Goal: Task Accomplishment & Management: Use online tool/utility

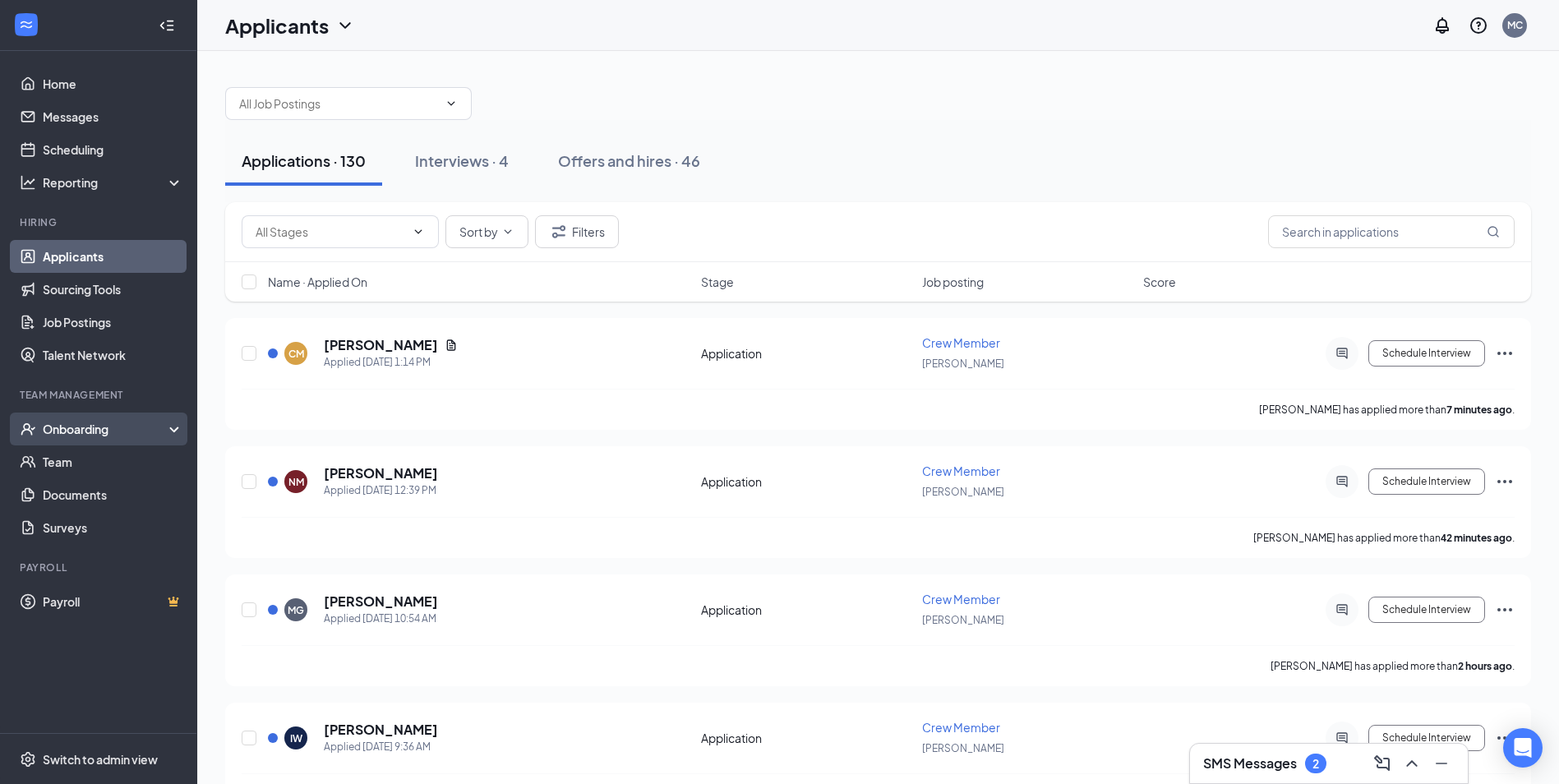
click at [111, 416] on div "Onboarding" at bounding box center [99, 429] width 197 height 33
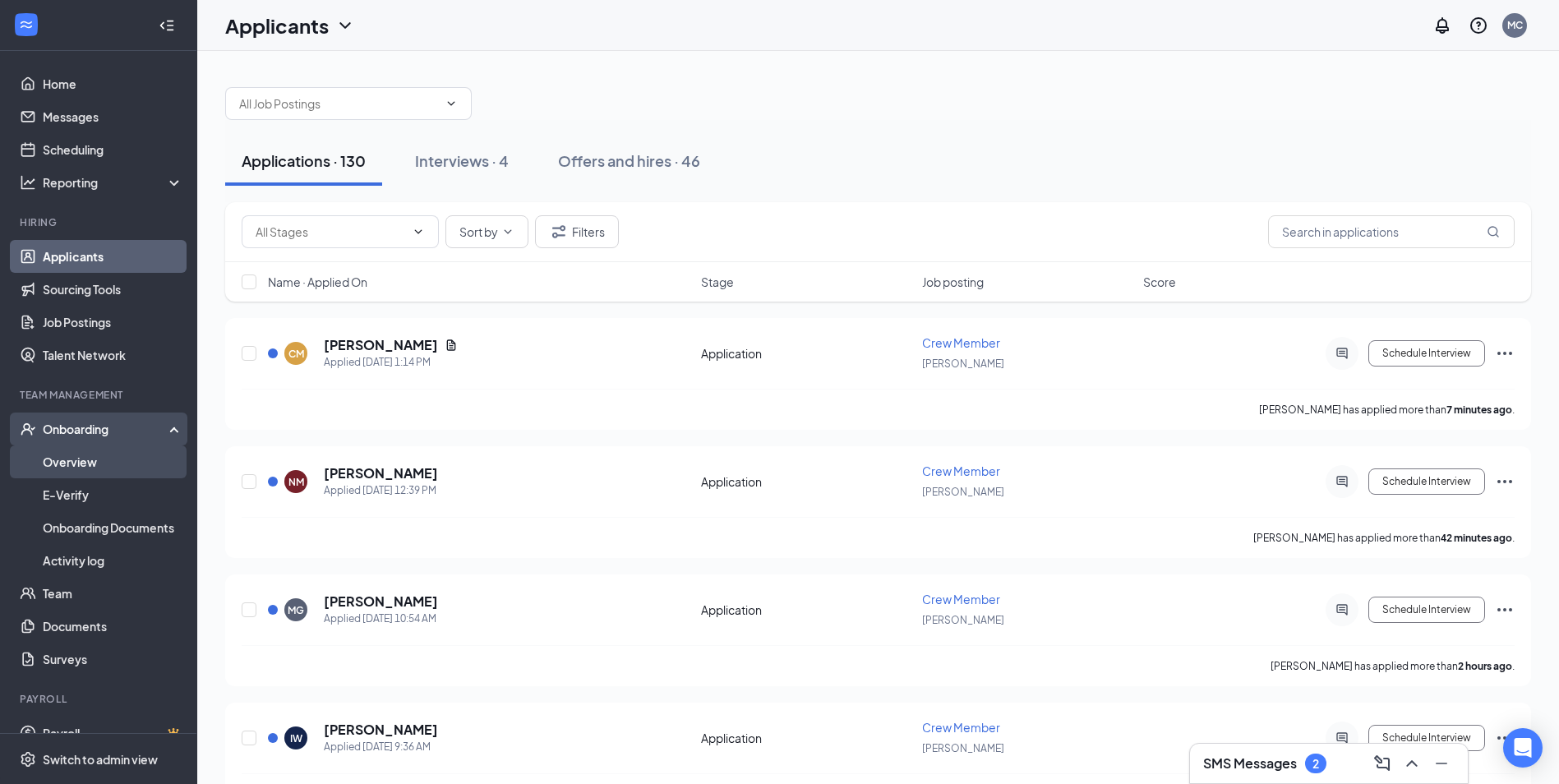
click at [99, 464] on link "Overview" at bounding box center [112, 462] width 140 height 33
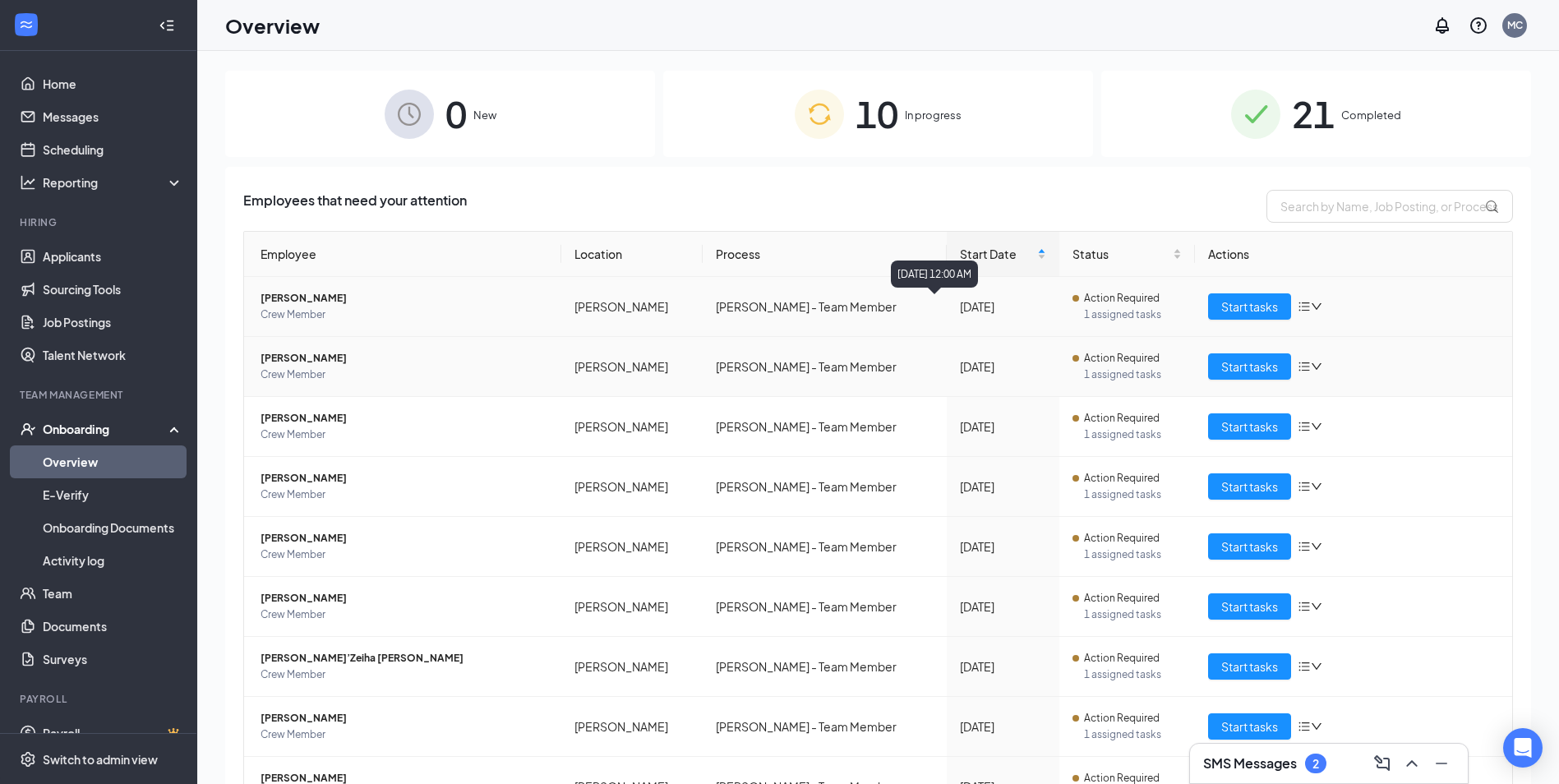
scroll to position [82, 0]
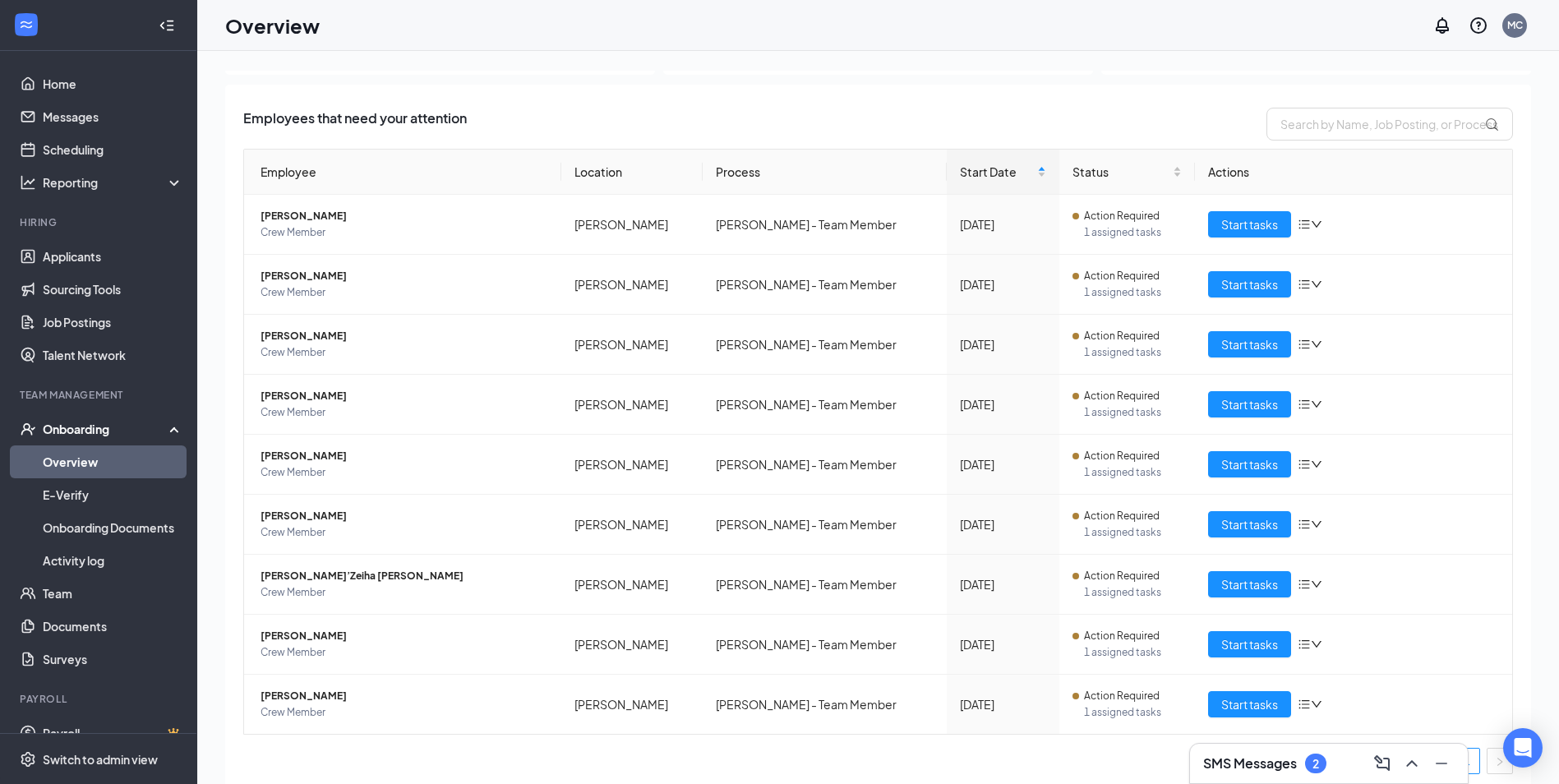
click at [1251, 752] on div "SMS Messages 2" at bounding box center [1329, 763] width 252 height 26
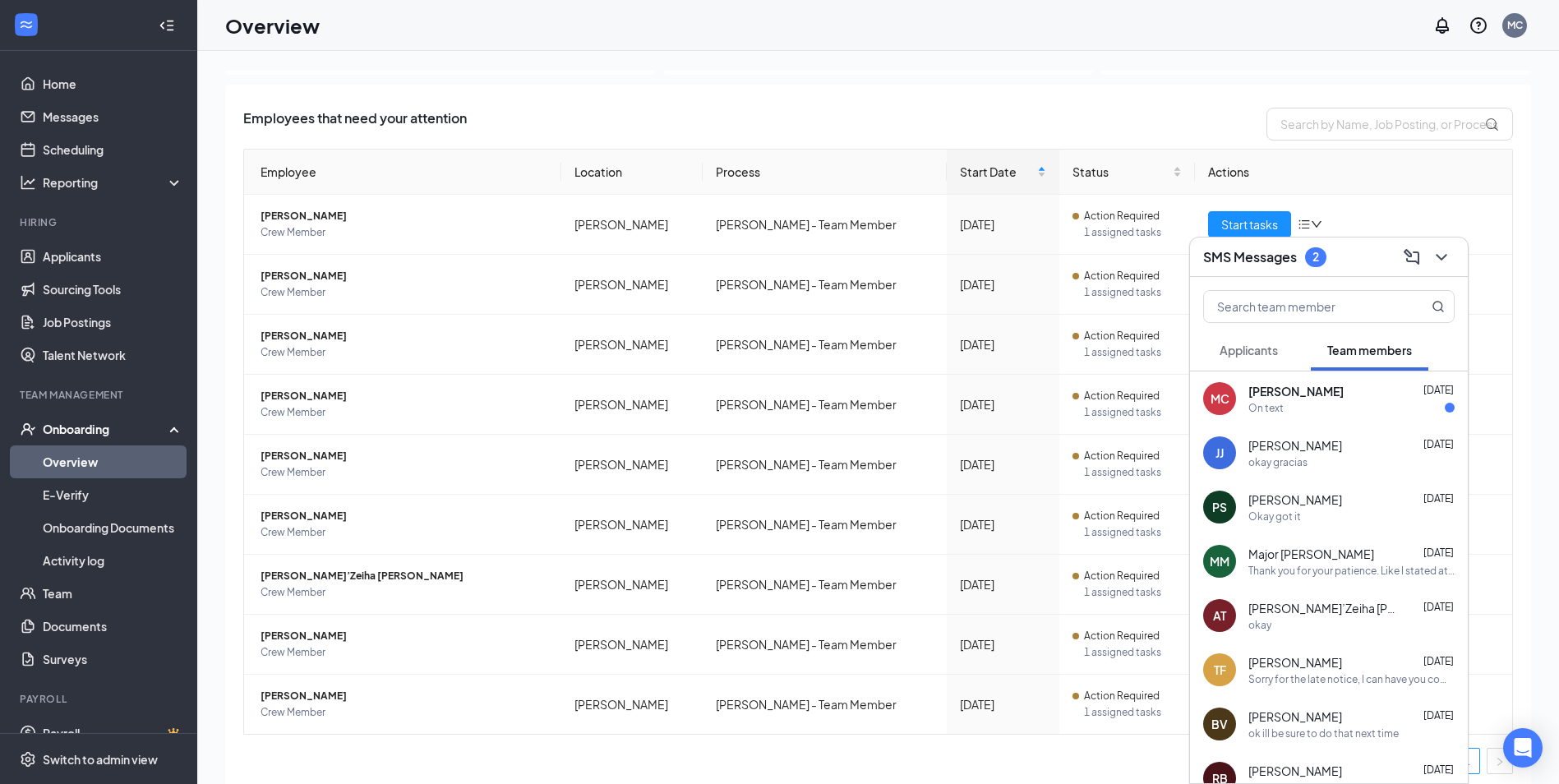
click at [1373, 413] on div "On text" at bounding box center [1352, 407] width 206 height 14
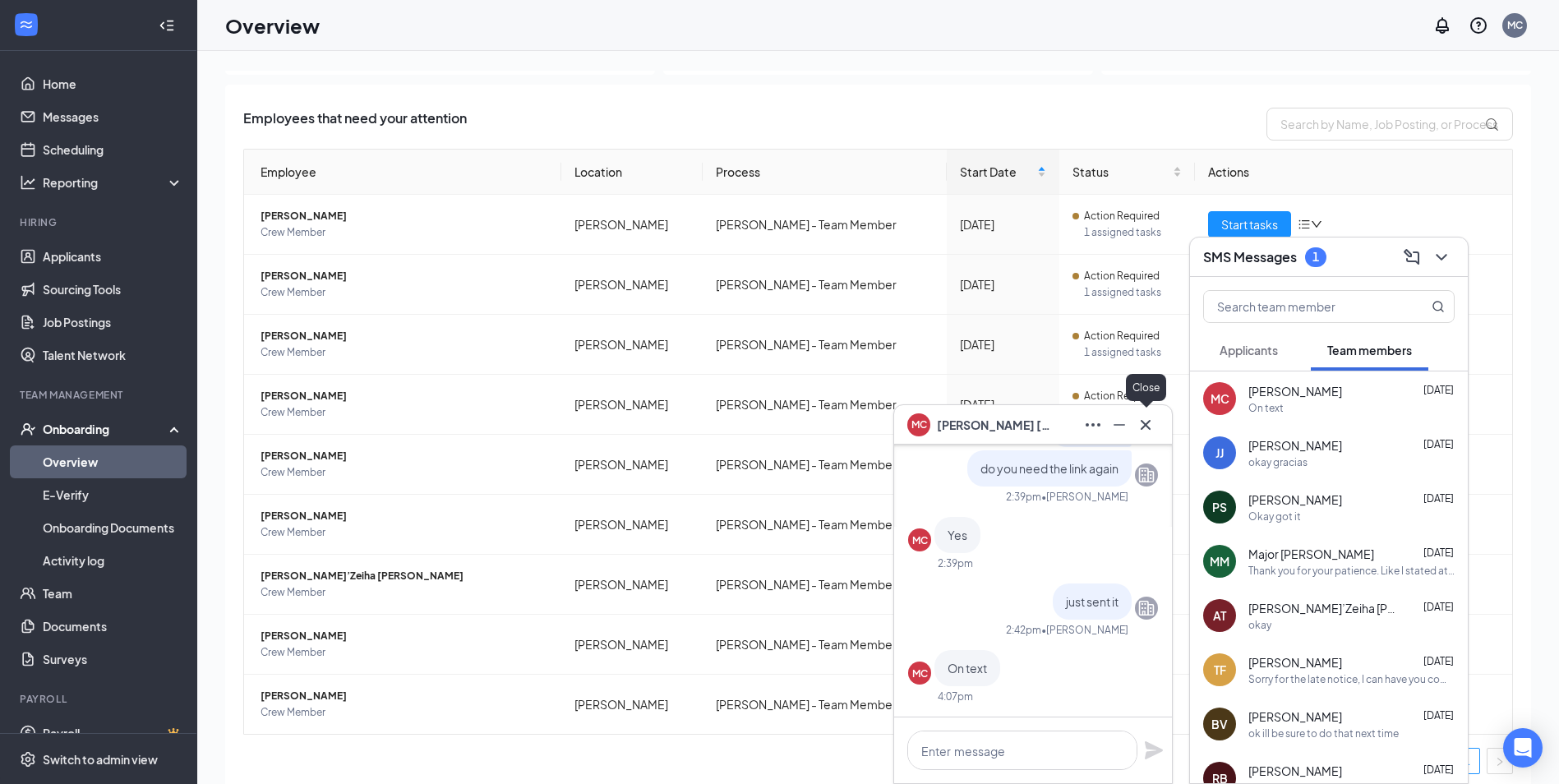
click at [1145, 422] on icon "Cross" at bounding box center [1145, 425] width 20 height 20
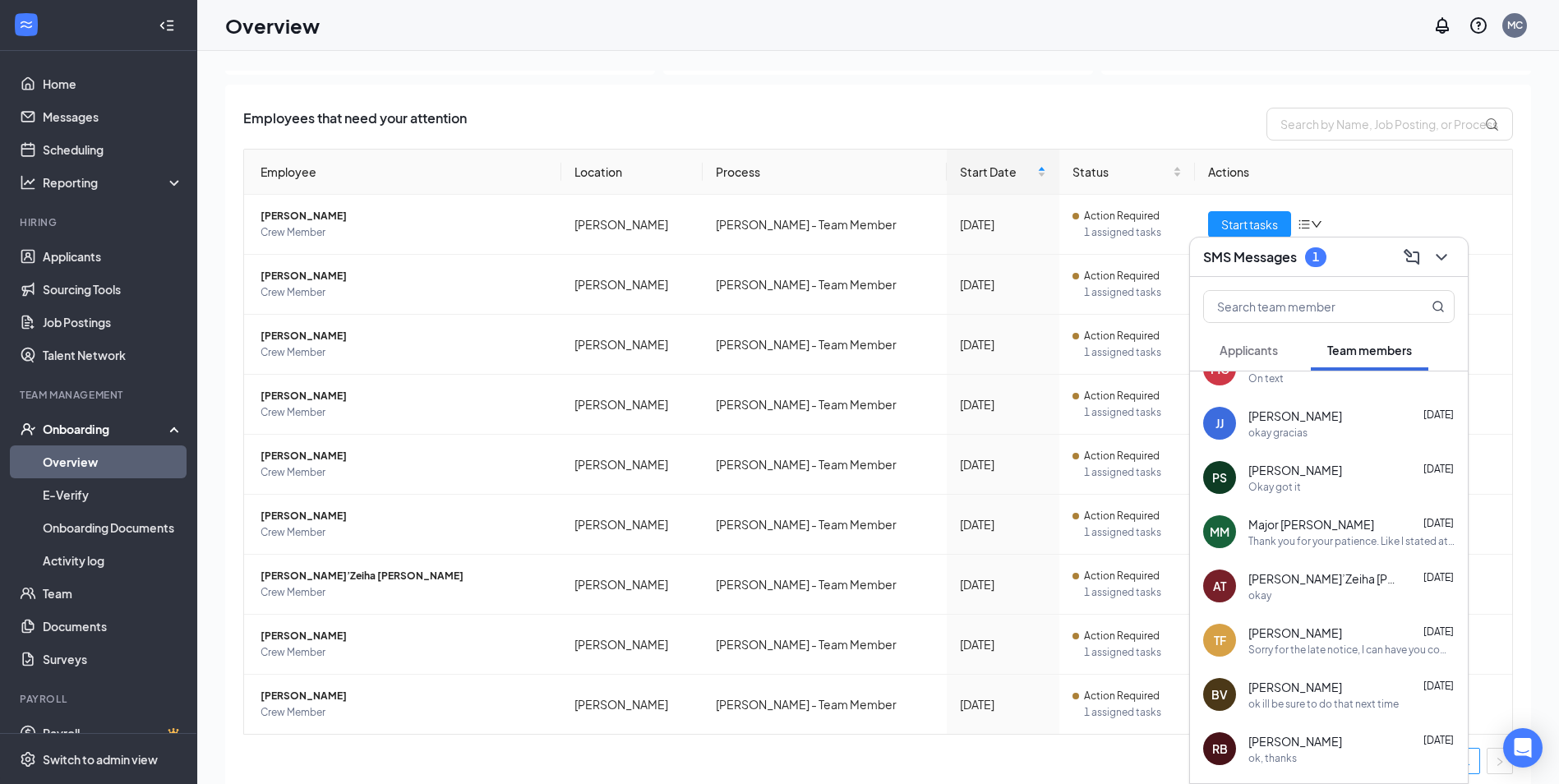
scroll to position [0, 0]
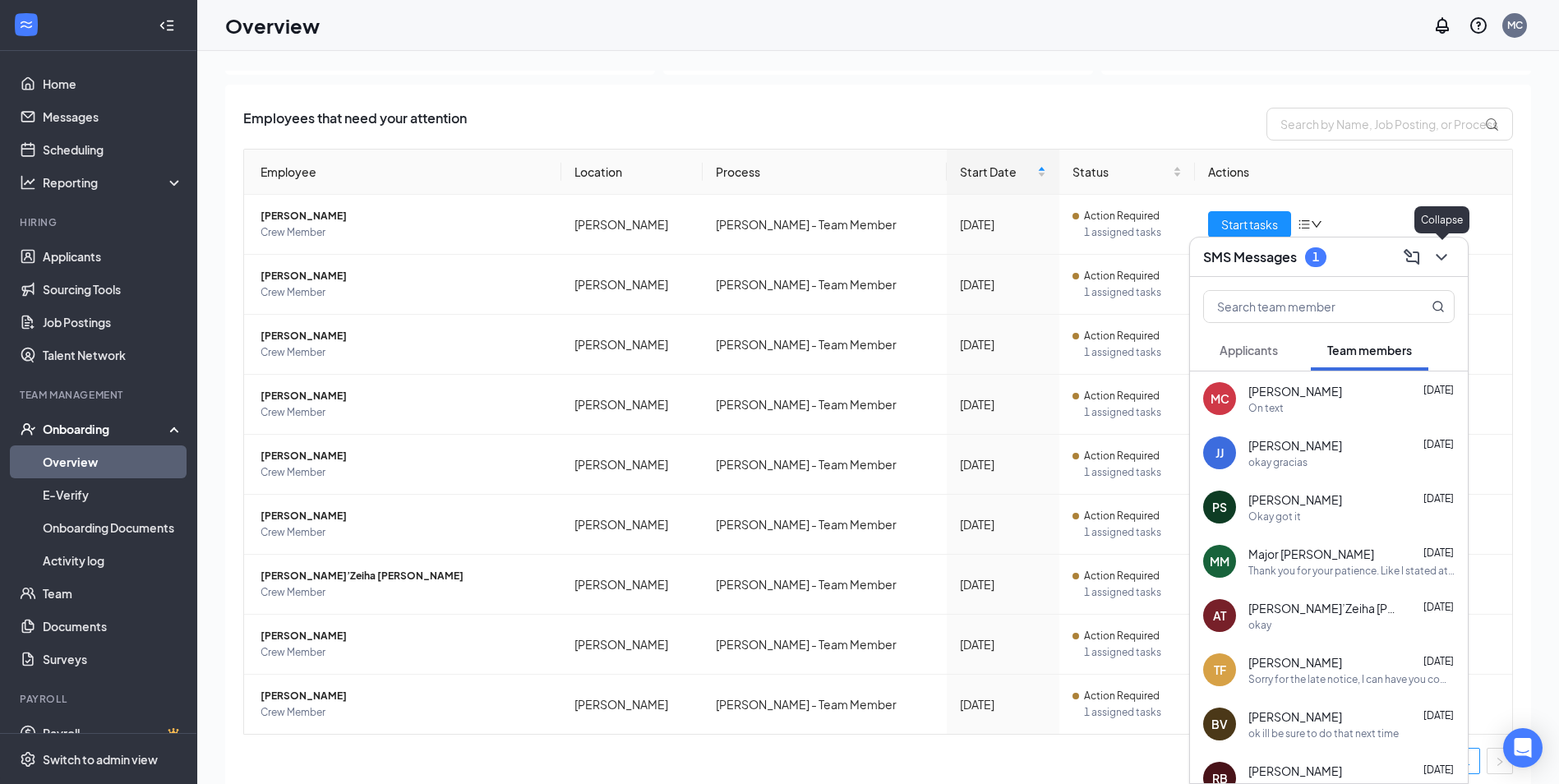
click at [1442, 261] on icon "ChevronDown" at bounding box center [1441, 257] width 20 height 20
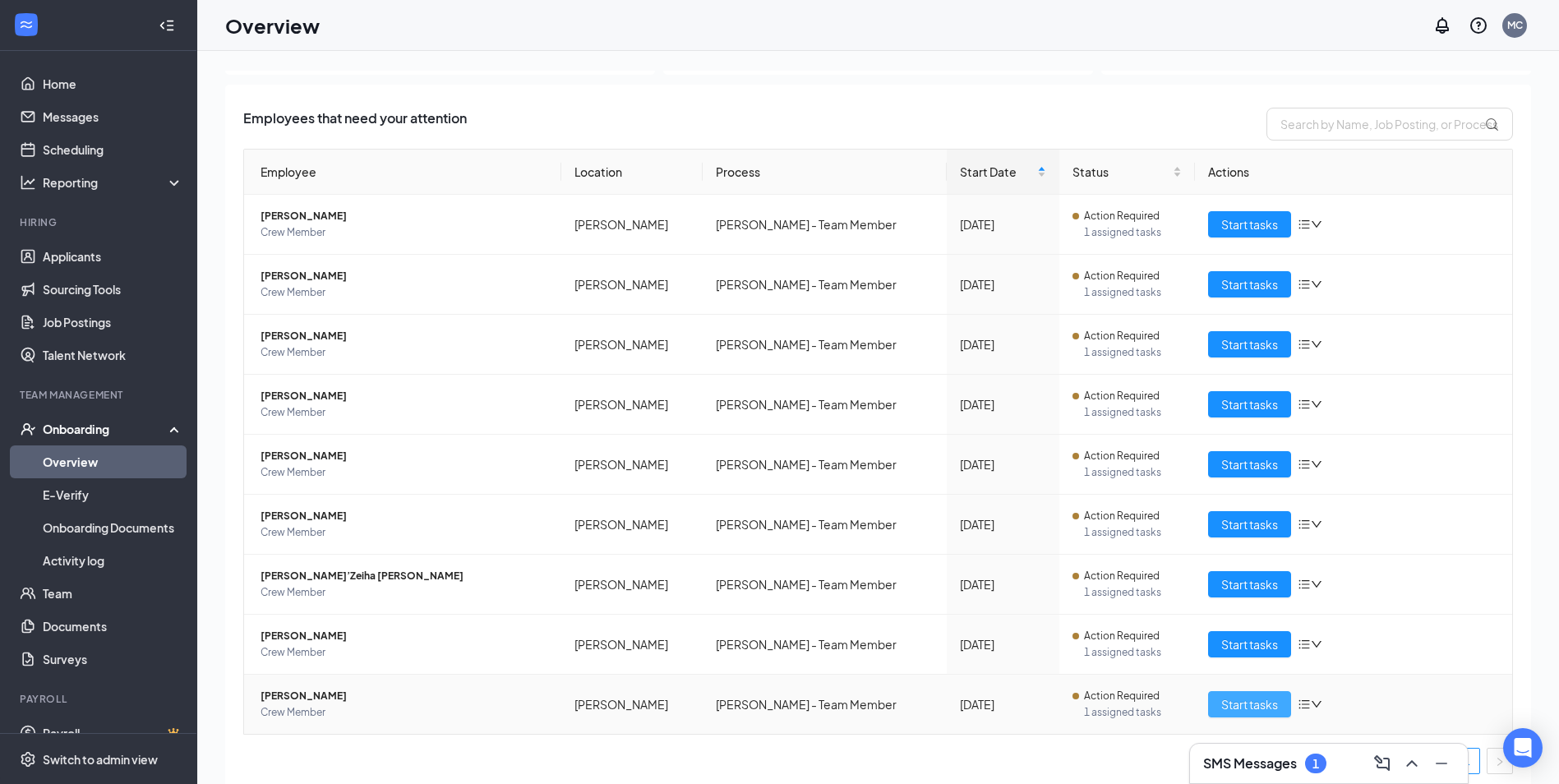
click at [1228, 707] on span "Start tasks" at bounding box center [1249, 704] width 57 height 18
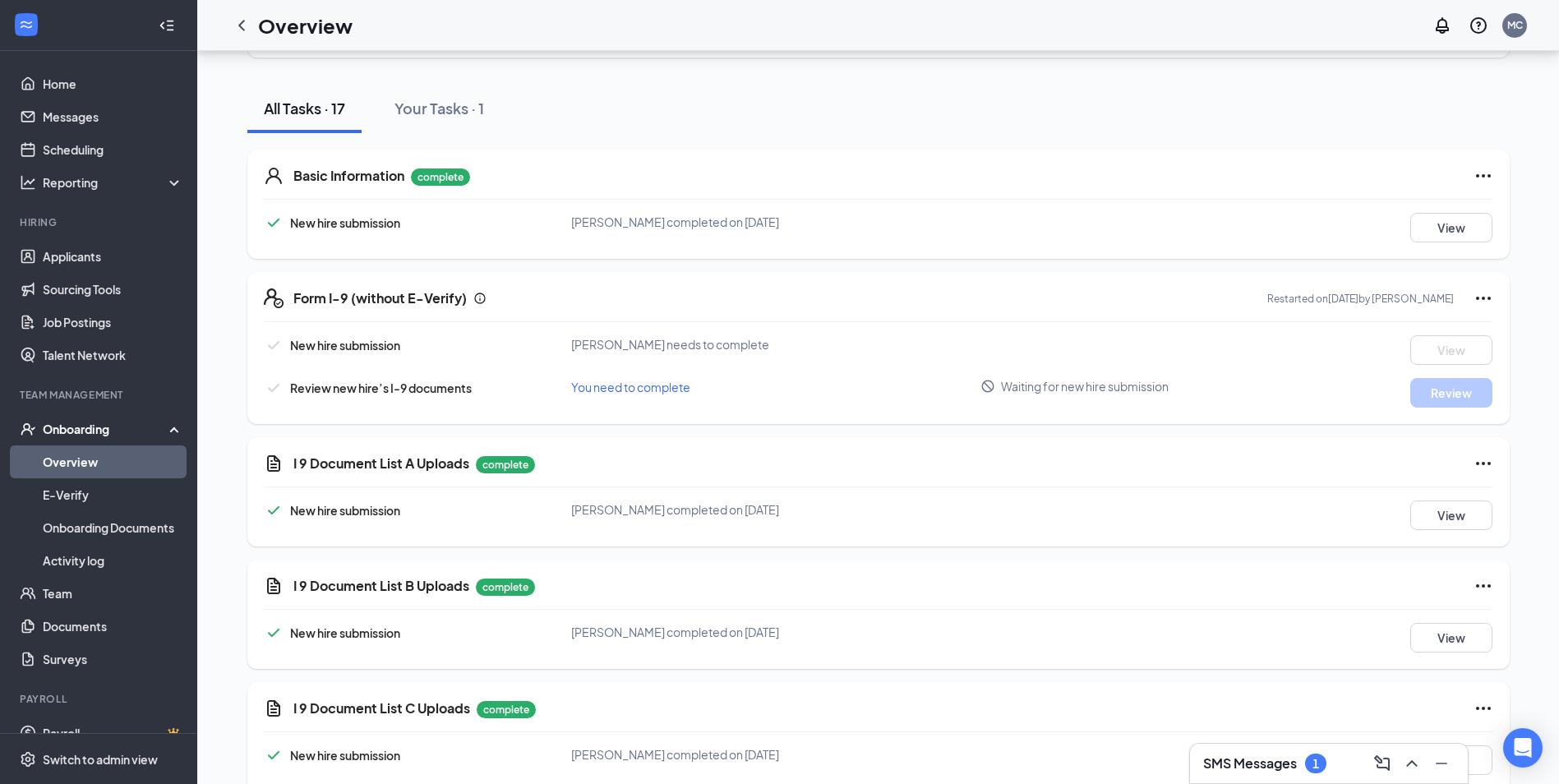
scroll to position [82, 0]
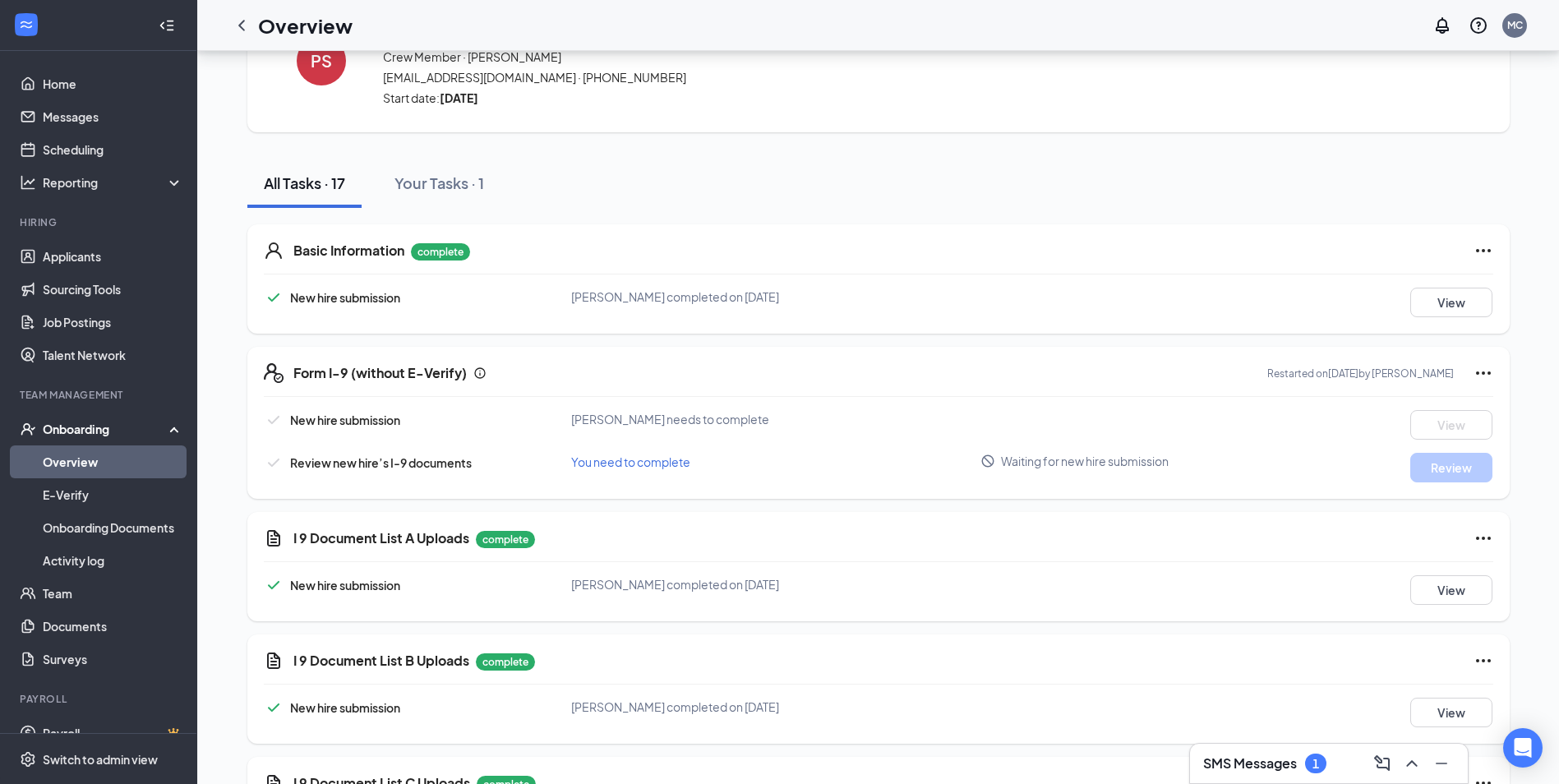
click at [1257, 755] on h3 "SMS Messages" at bounding box center [1249, 763] width 93 height 18
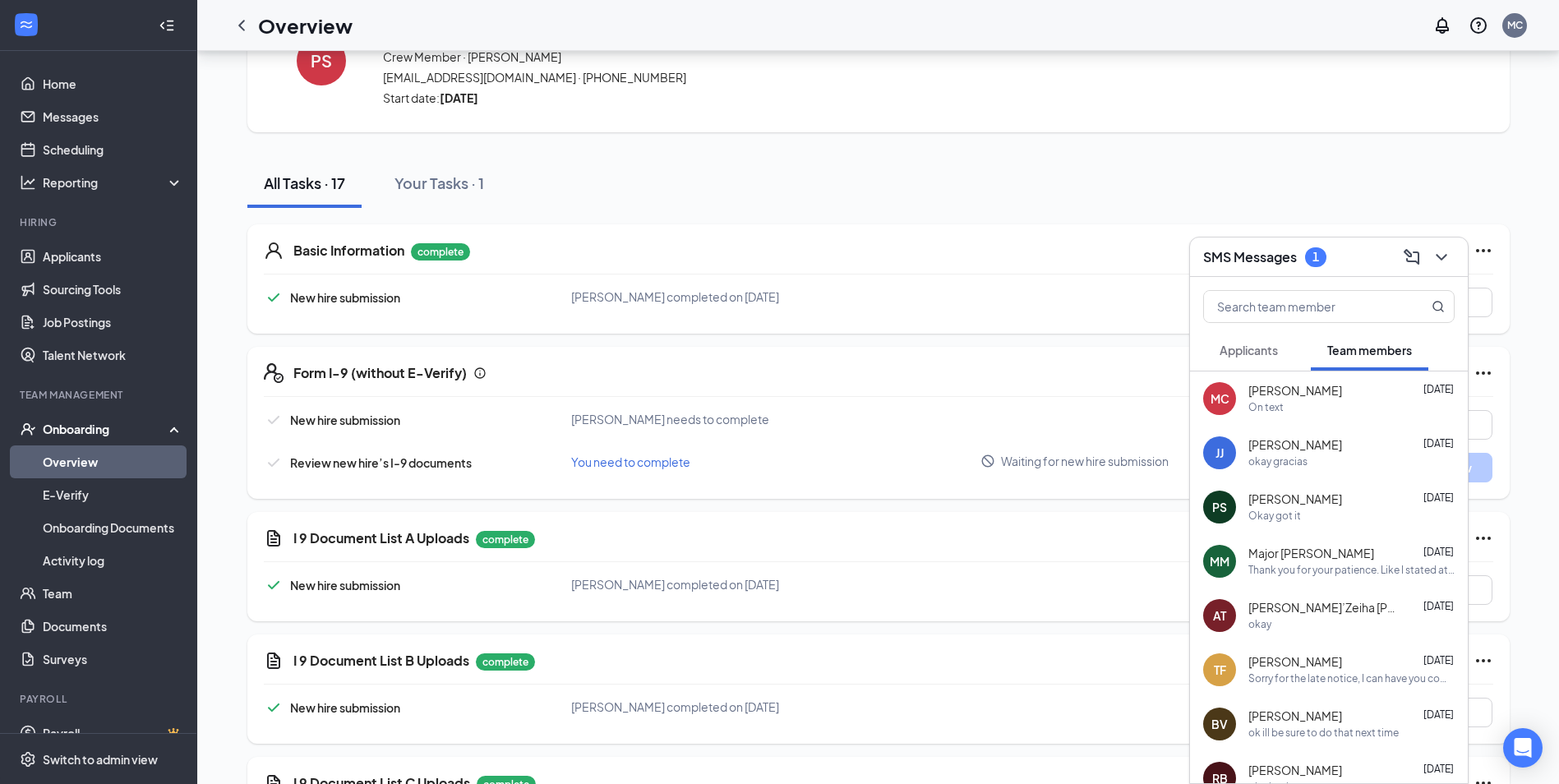
click at [1320, 520] on div "Okay got it" at bounding box center [1352, 516] width 206 height 14
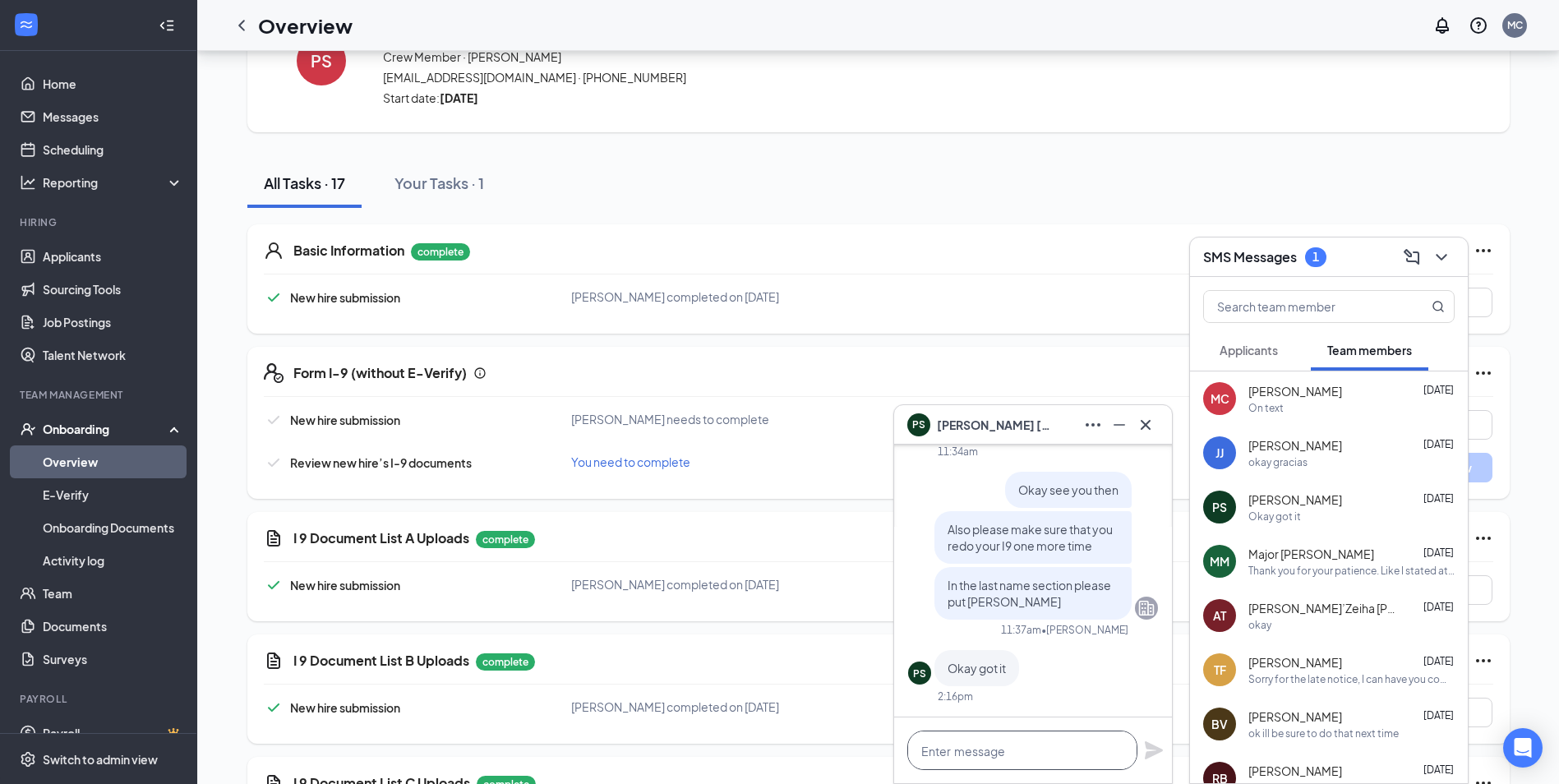
click at [1013, 762] on textarea at bounding box center [1022, 751] width 230 height 40
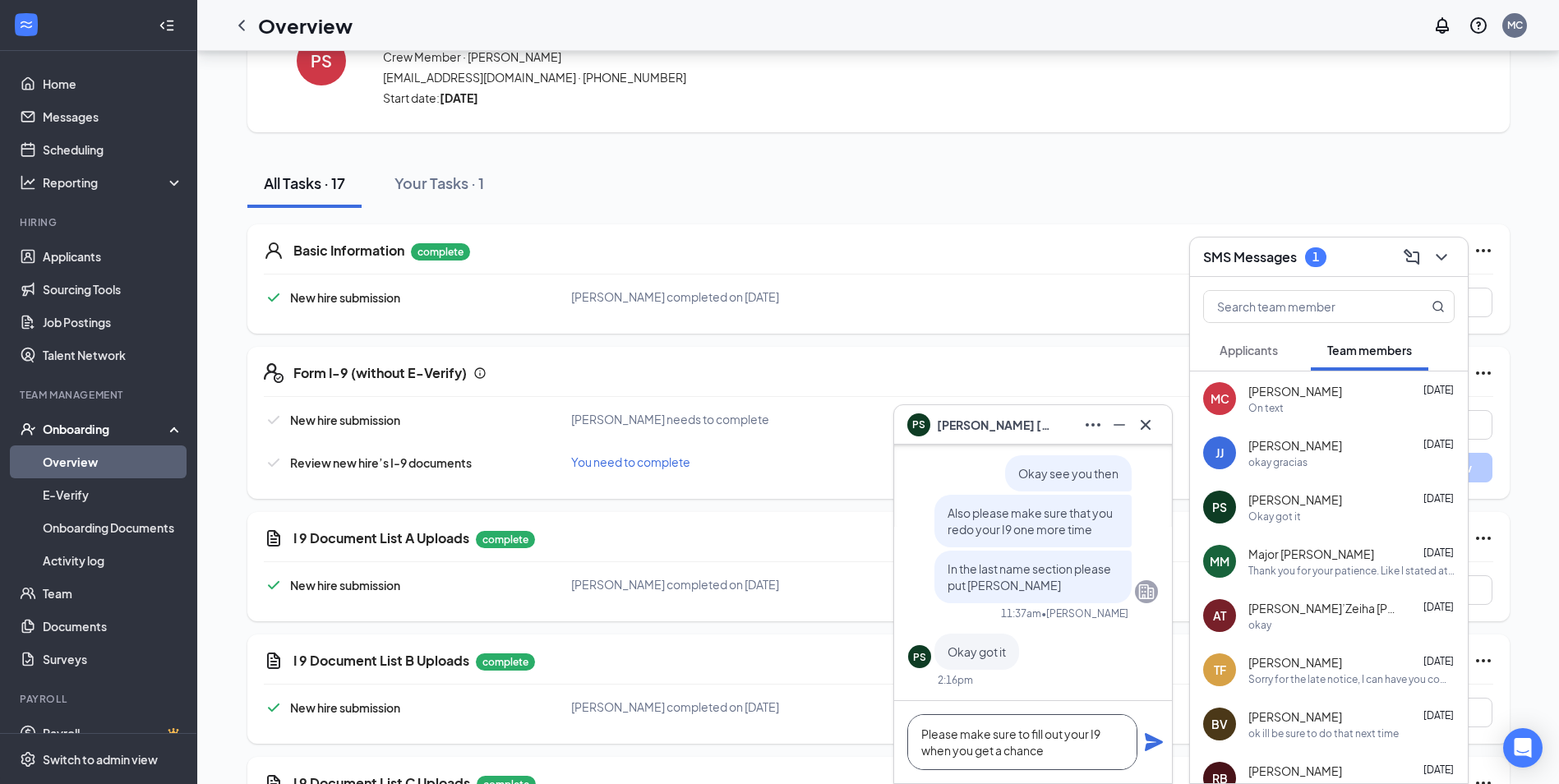
type textarea "Please make sure to fill out your I9 when you get a chance"
click at [1138, 743] on div "Please make sure to fill out your I9 when you get a chance" at bounding box center [1032, 741] width 278 height 82
click at [1147, 742] on icon "Plane" at bounding box center [1153, 742] width 20 height 20
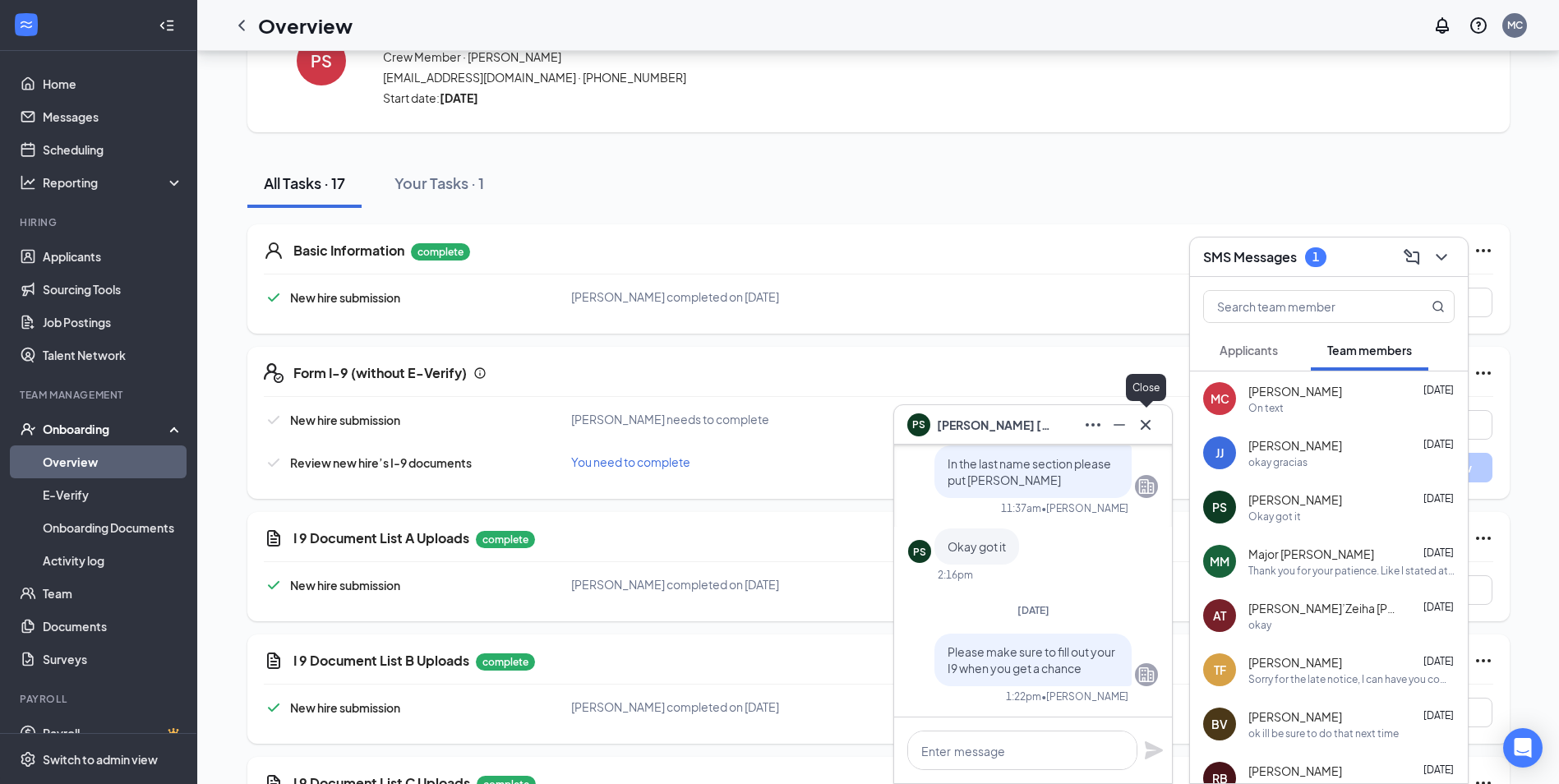
click at [1144, 424] on icon "Cross" at bounding box center [1145, 424] width 10 height 10
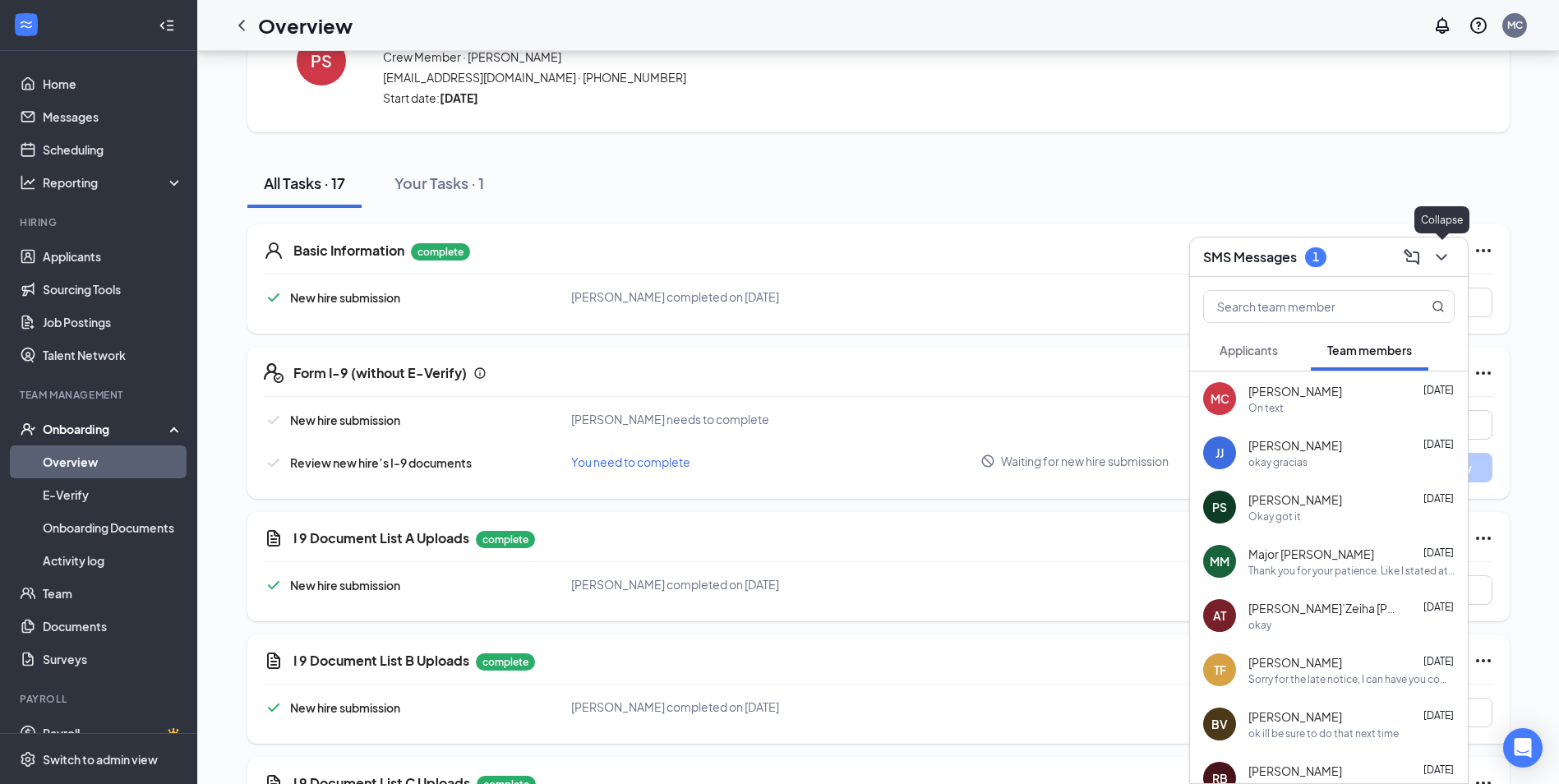
click at [1444, 253] on icon "ChevronDown" at bounding box center [1441, 257] width 20 height 20
